Goal: Task Accomplishment & Management: Manage account settings

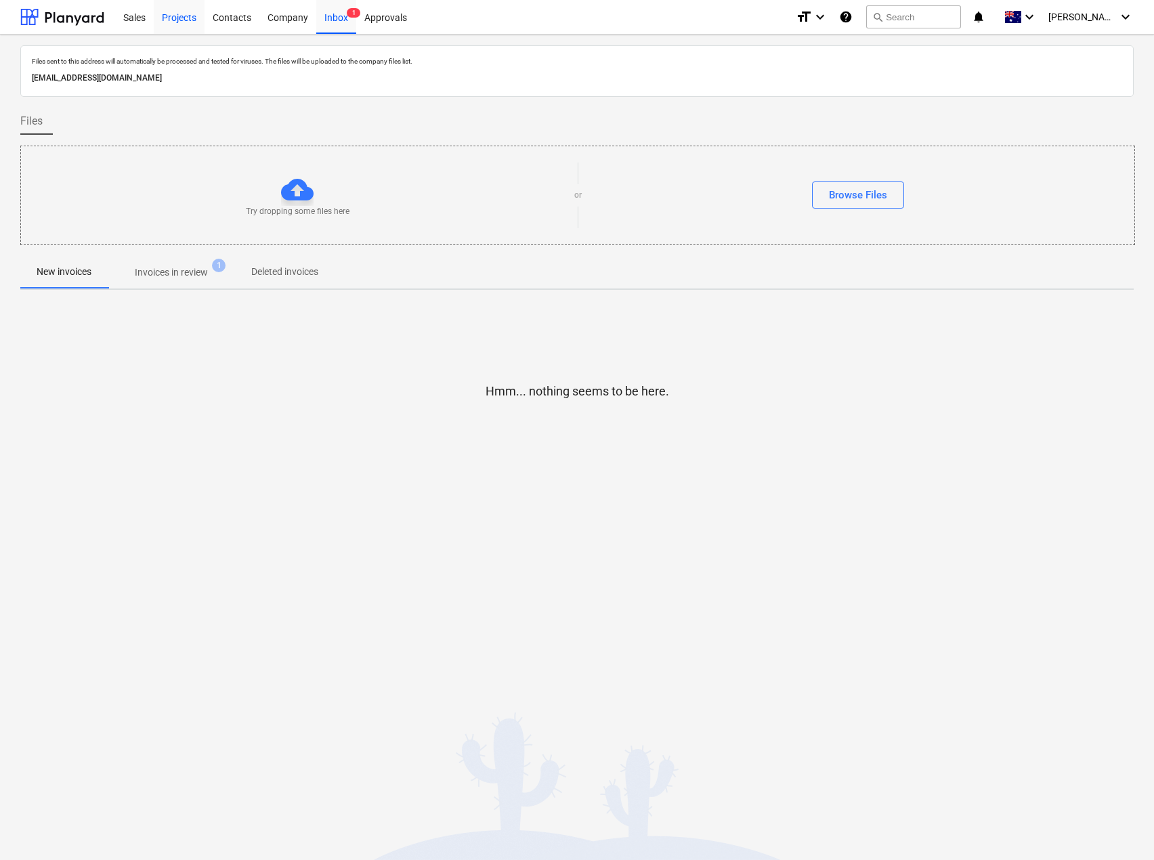
click at [189, 18] on div "Projects" at bounding box center [179, 16] width 51 height 35
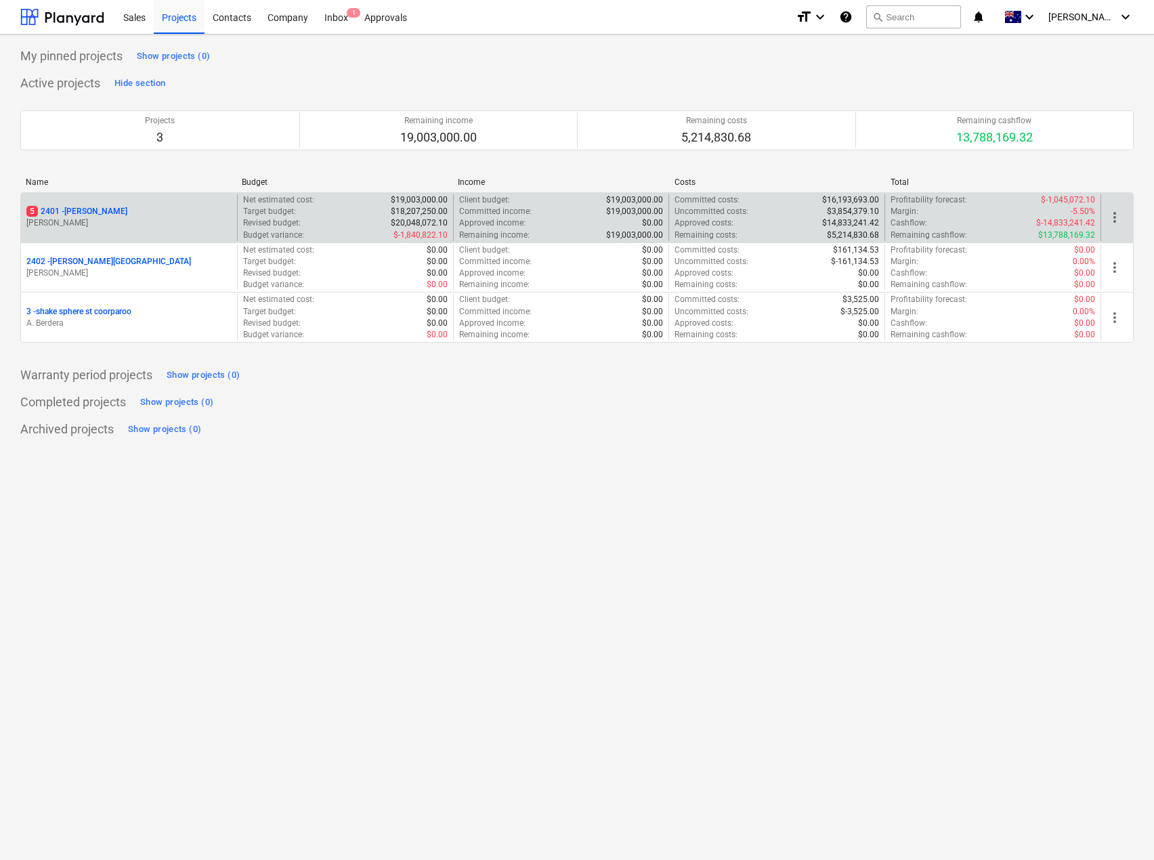
click at [83, 207] on p "5 2401 - [PERSON_NAME]" at bounding box center [76, 212] width 101 height 12
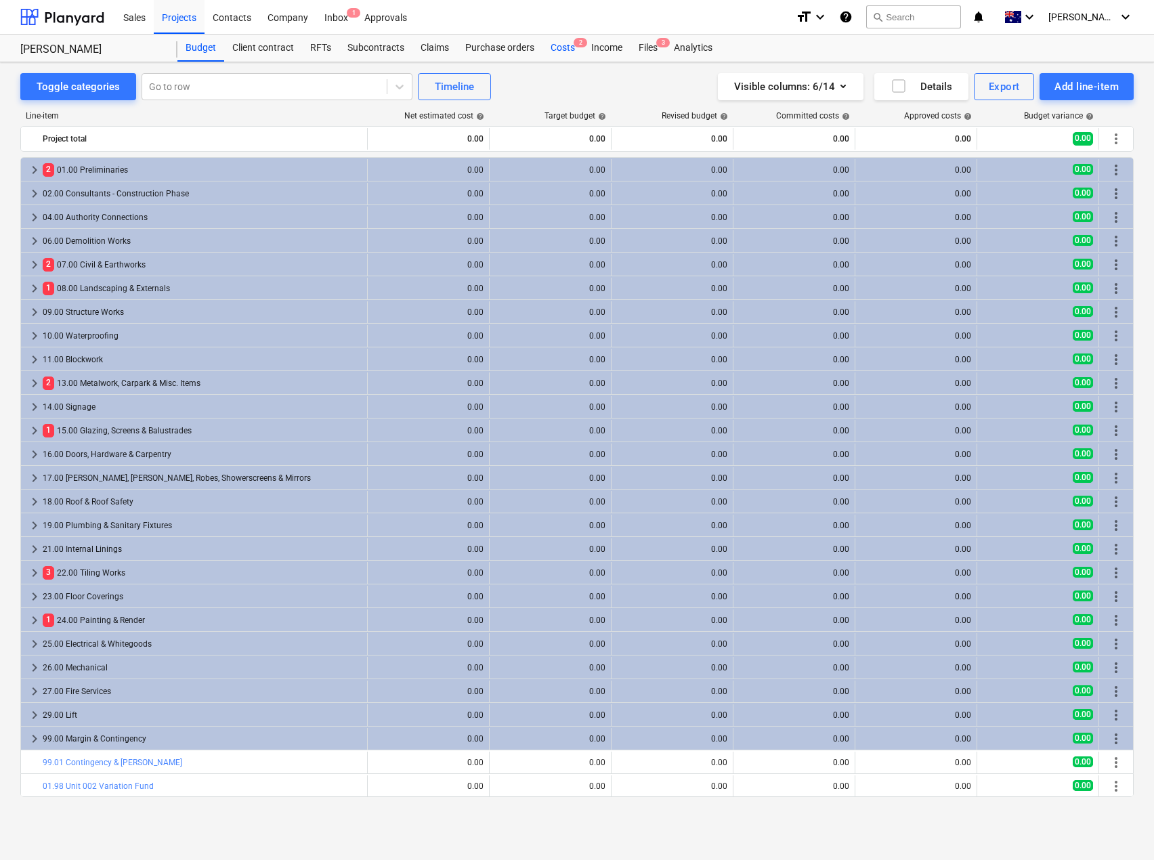
click at [571, 49] on div "Costs 2" at bounding box center [562, 48] width 41 height 27
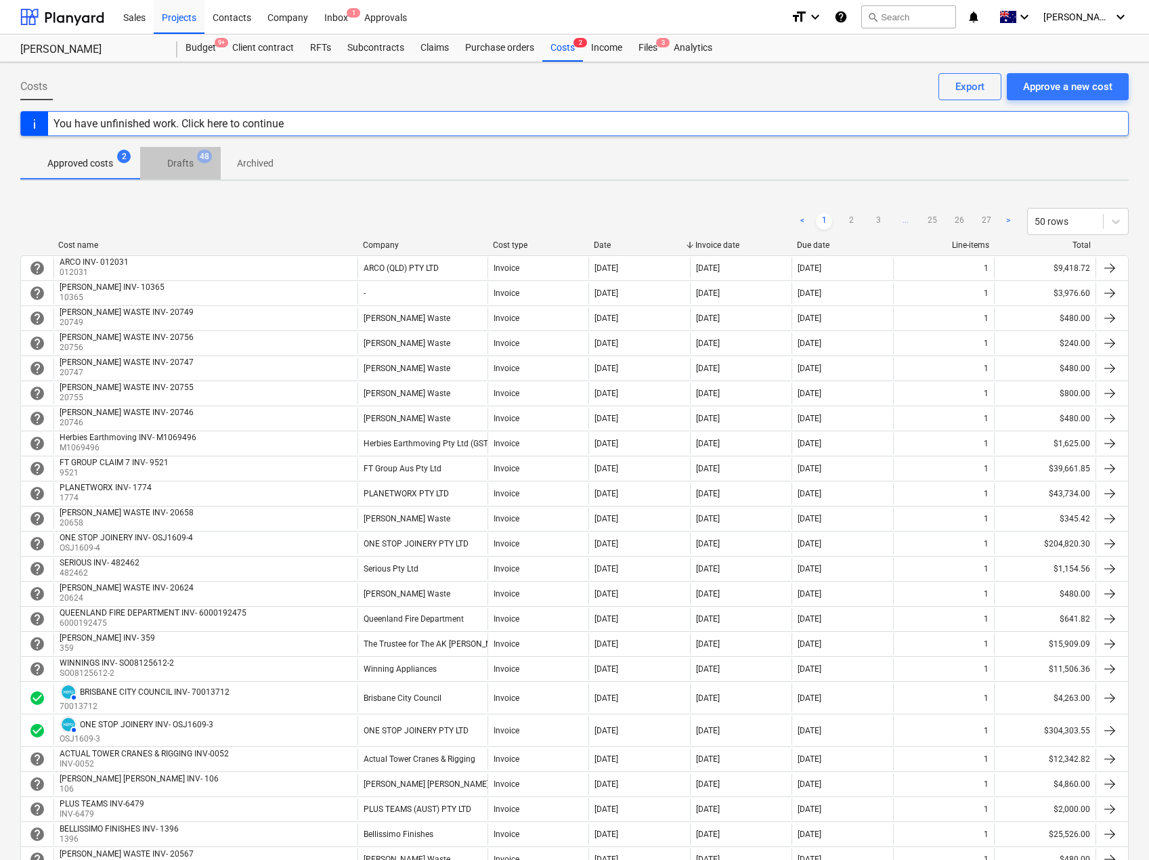
click at [197, 168] on span "Drafts 48" at bounding box center [180, 163] width 48 height 14
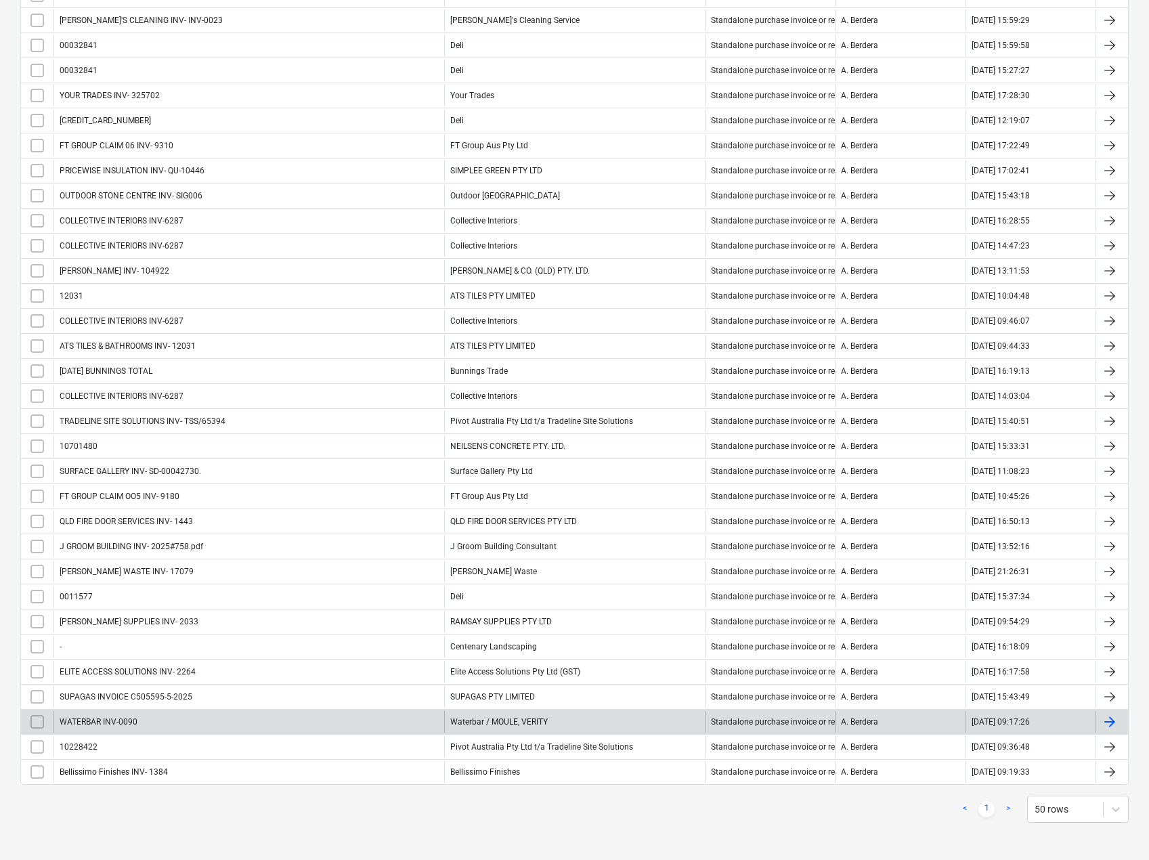
scroll to position [687, 0]
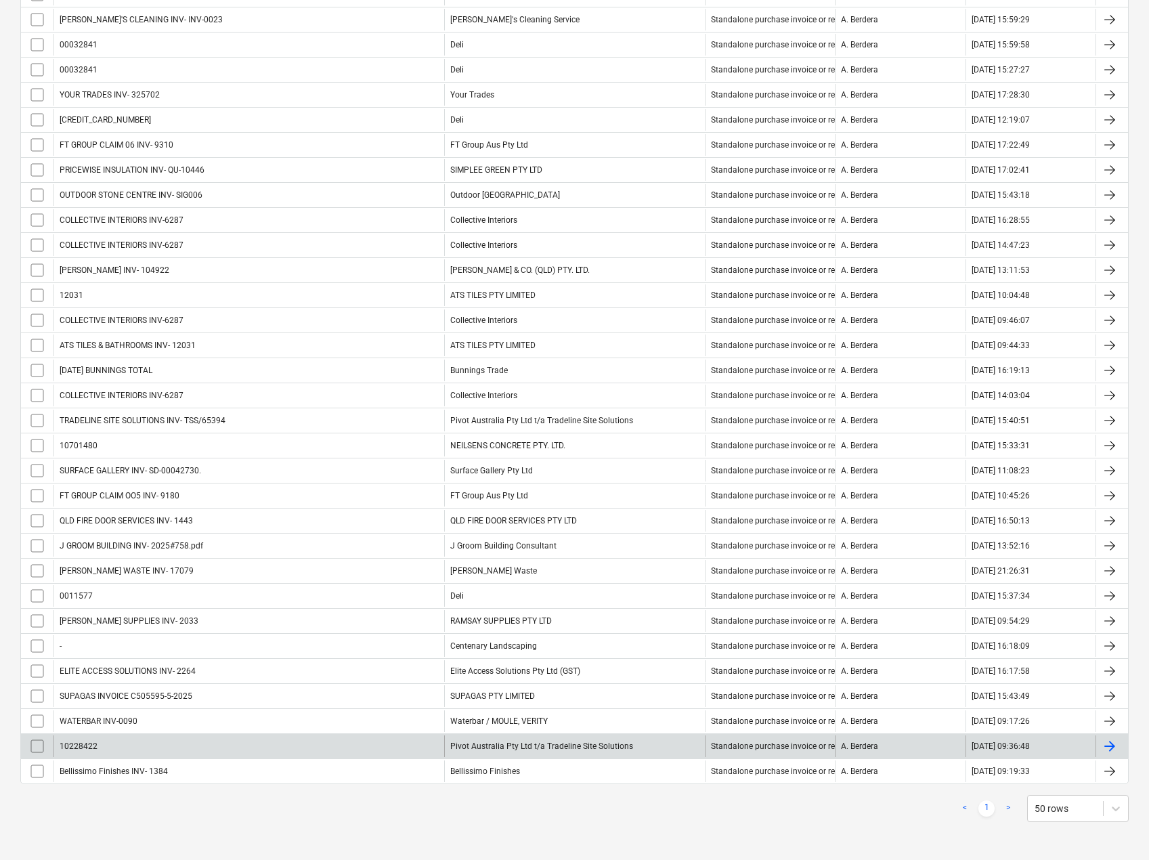
click at [622, 745] on div "Pivot Australia Pty Ltd t/a Tradeline Site Solutions" at bounding box center [574, 746] width 261 height 22
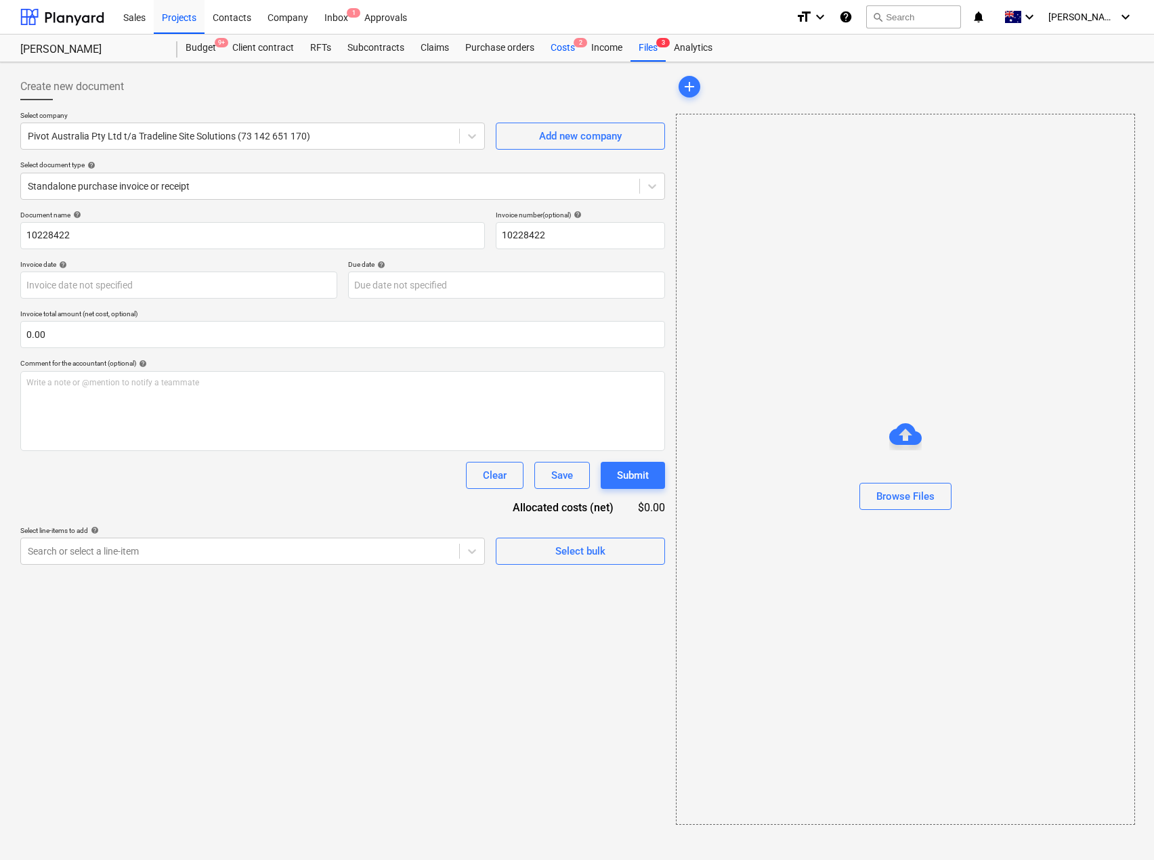
click at [565, 47] on div "Costs 2" at bounding box center [562, 48] width 41 height 27
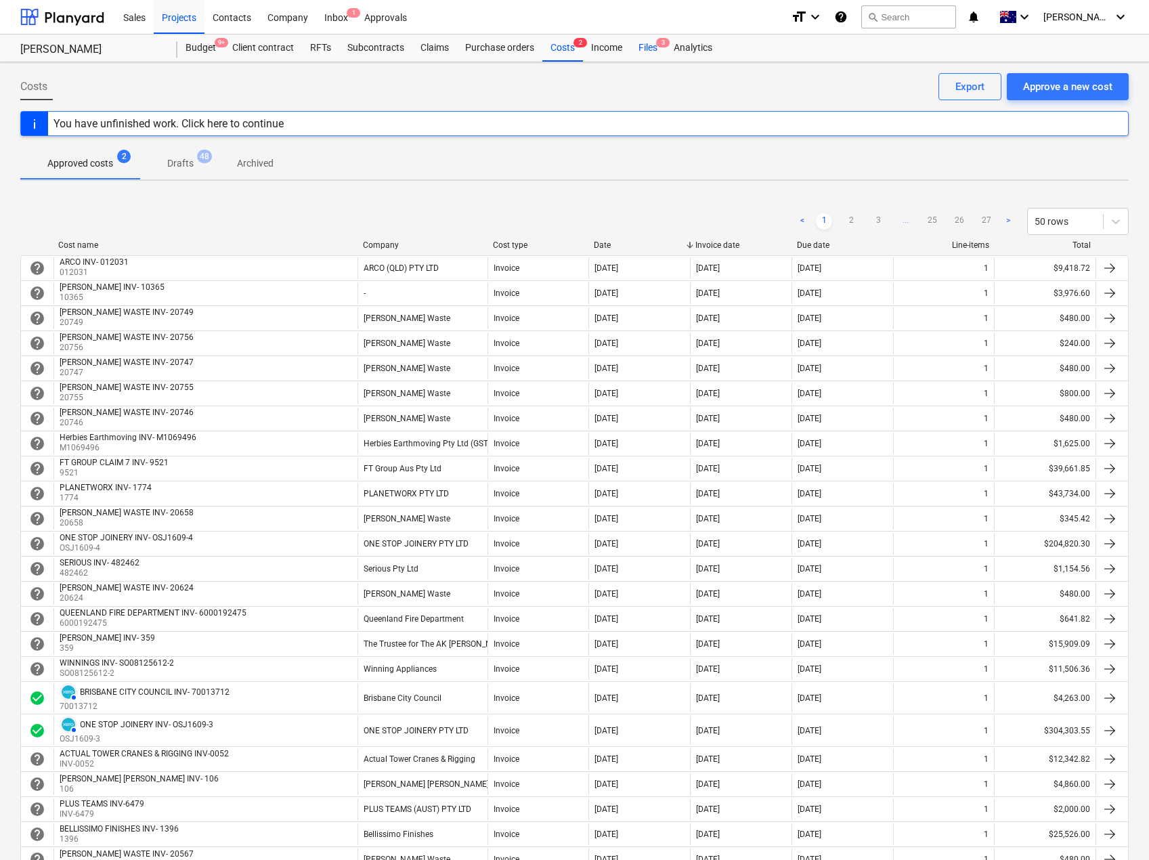
click at [654, 47] on div "Files 3" at bounding box center [647, 48] width 35 height 27
